Goal: Task Accomplishment & Management: Use online tool/utility

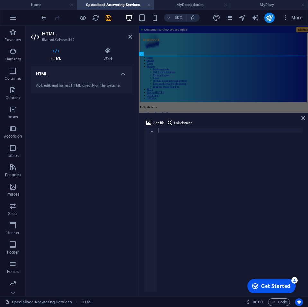
click at [211, 168] on div at bounding box center [230, 214] width 146 height 172
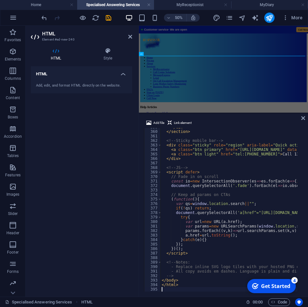
scroll to position [1615, 0]
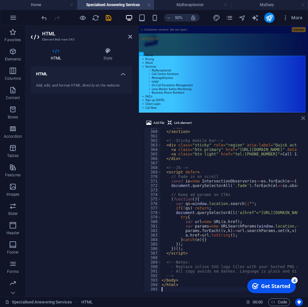
click at [302, 117] on icon at bounding box center [303, 117] width 4 height 5
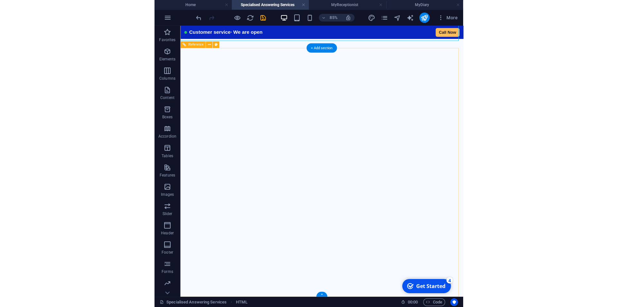
scroll to position [731, 0]
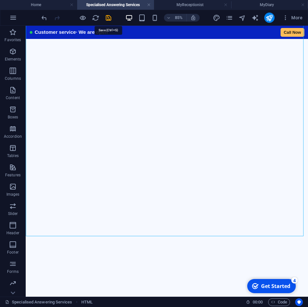
click at [109, 21] on icon "save" at bounding box center [108, 17] width 7 height 7
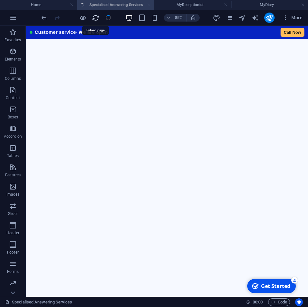
click at [95, 19] on icon "reload" at bounding box center [95, 17] width 7 height 7
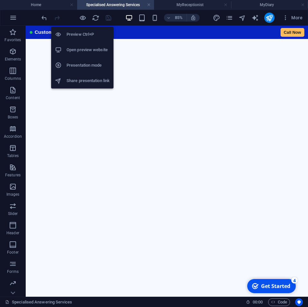
click at [74, 51] on h6 "Open preview website" at bounding box center [88, 50] width 43 height 8
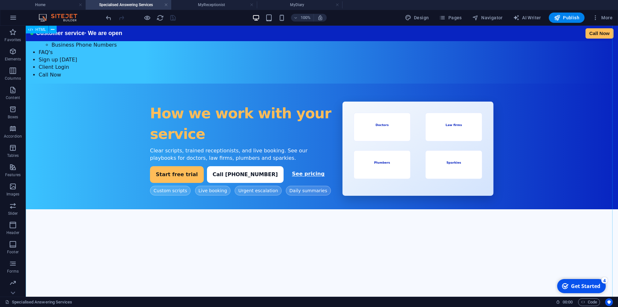
scroll to position [0, 0]
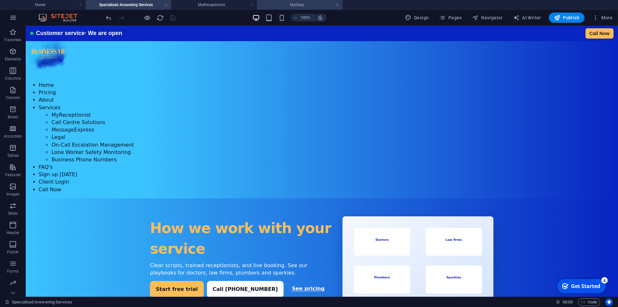
click at [300, 8] on h4 "MyDiary" at bounding box center [300, 4] width 86 height 7
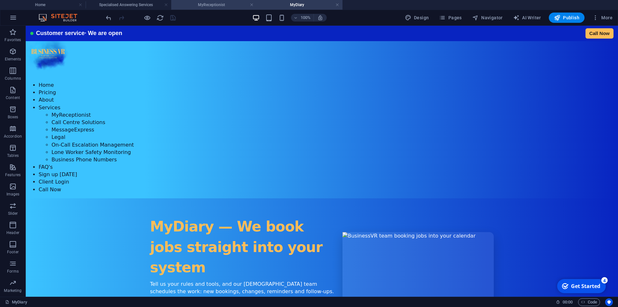
click at [217, 9] on li "MyReceptionist" at bounding box center [214, 5] width 86 height 10
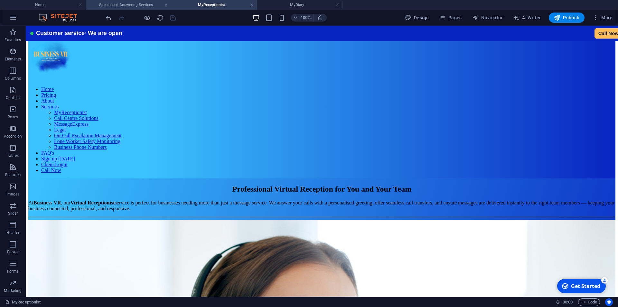
click at [125, 4] on h4 "Specialised Answering Services" at bounding box center [129, 4] width 86 height 7
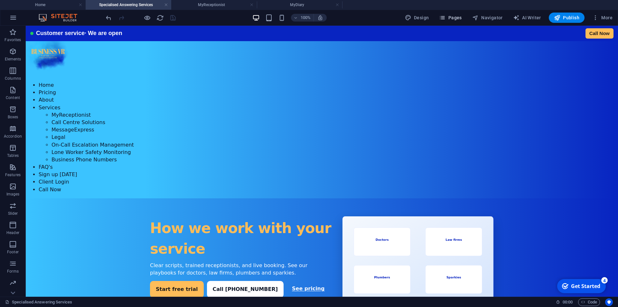
click at [308, 16] on icon "button" at bounding box center [442, 17] width 6 height 6
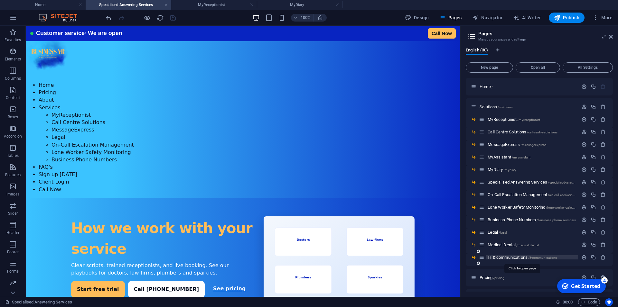
click at [308, 259] on span "IT & communications /it-communications" at bounding box center [521, 257] width 69 height 5
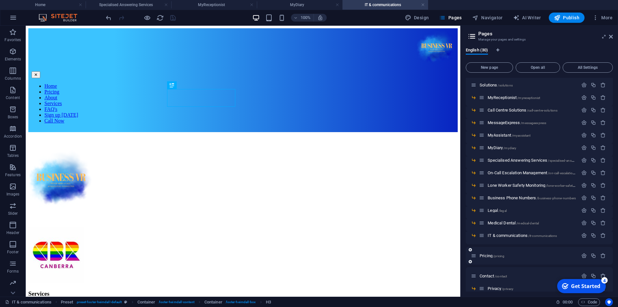
scroll to position [29, 0]
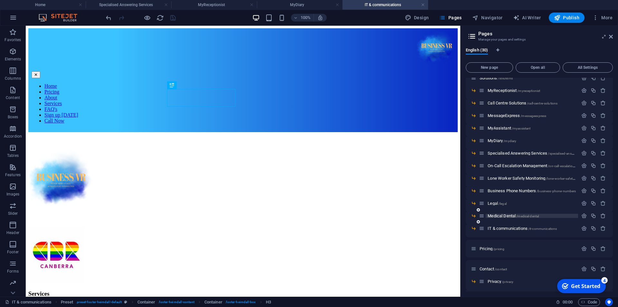
click at [308, 216] on span "Medical Dental /medical-dental" at bounding box center [512, 216] width 51 height 5
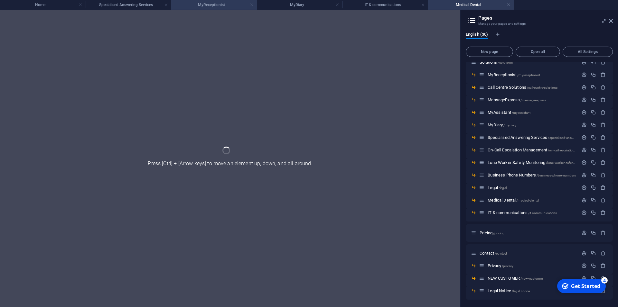
click at [253, 6] on link at bounding box center [252, 5] width 4 height 6
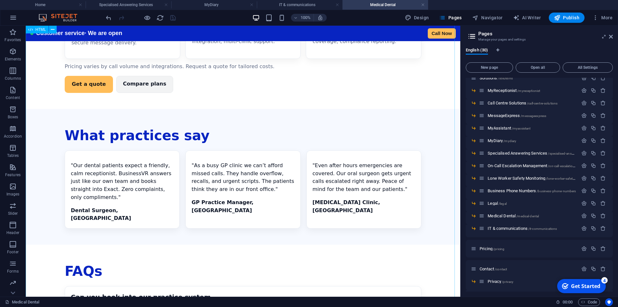
scroll to position [1116, 0]
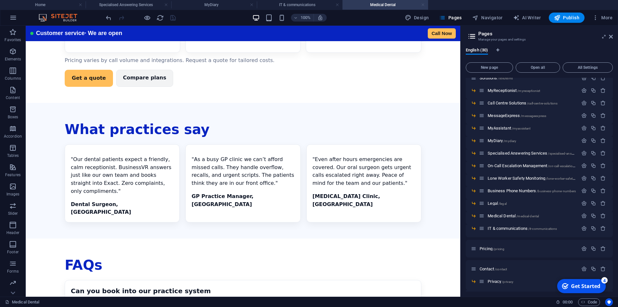
click at [308, 4] on link at bounding box center [423, 5] width 4 height 6
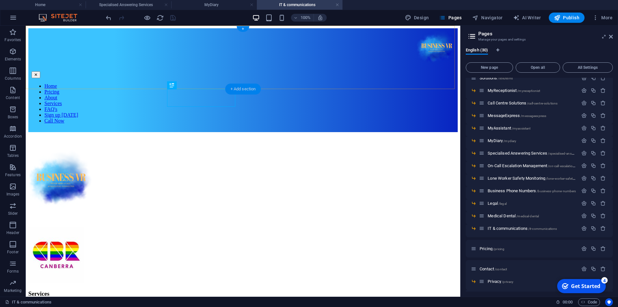
click at [239, 89] on div "+ Add section" at bounding box center [243, 89] width 36 height 11
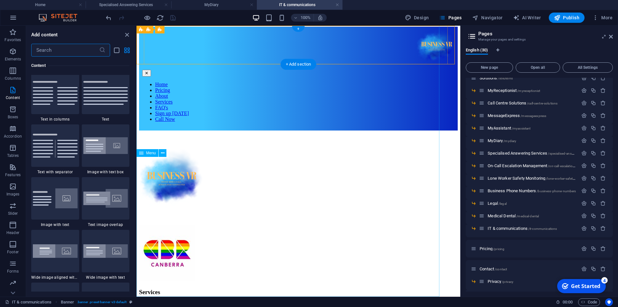
scroll to position [0, 0]
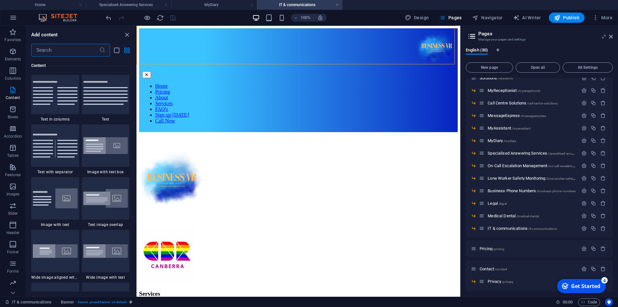
click at [57, 54] on input "text" at bounding box center [65, 50] width 68 height 13
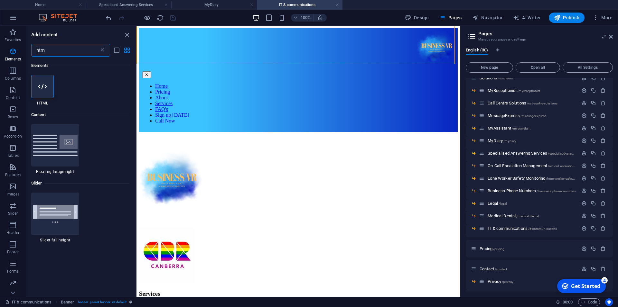
type input "html"
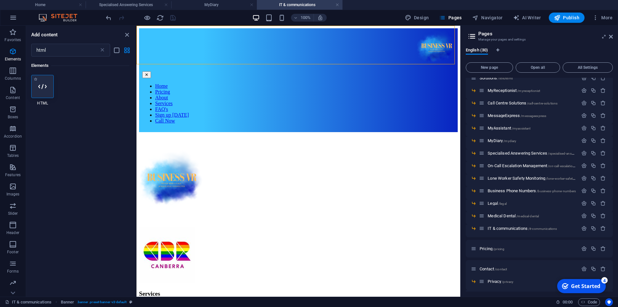
drag, startPoint x: 38, startPoint y: 87, endPoint x: 106, endPoint y: 51, distance: 77.5
click at [38, 87] on div at bounding box center [42, 86] width 23 height 23
